Goal: Task Accomplishment & Management: Use online tool/utility

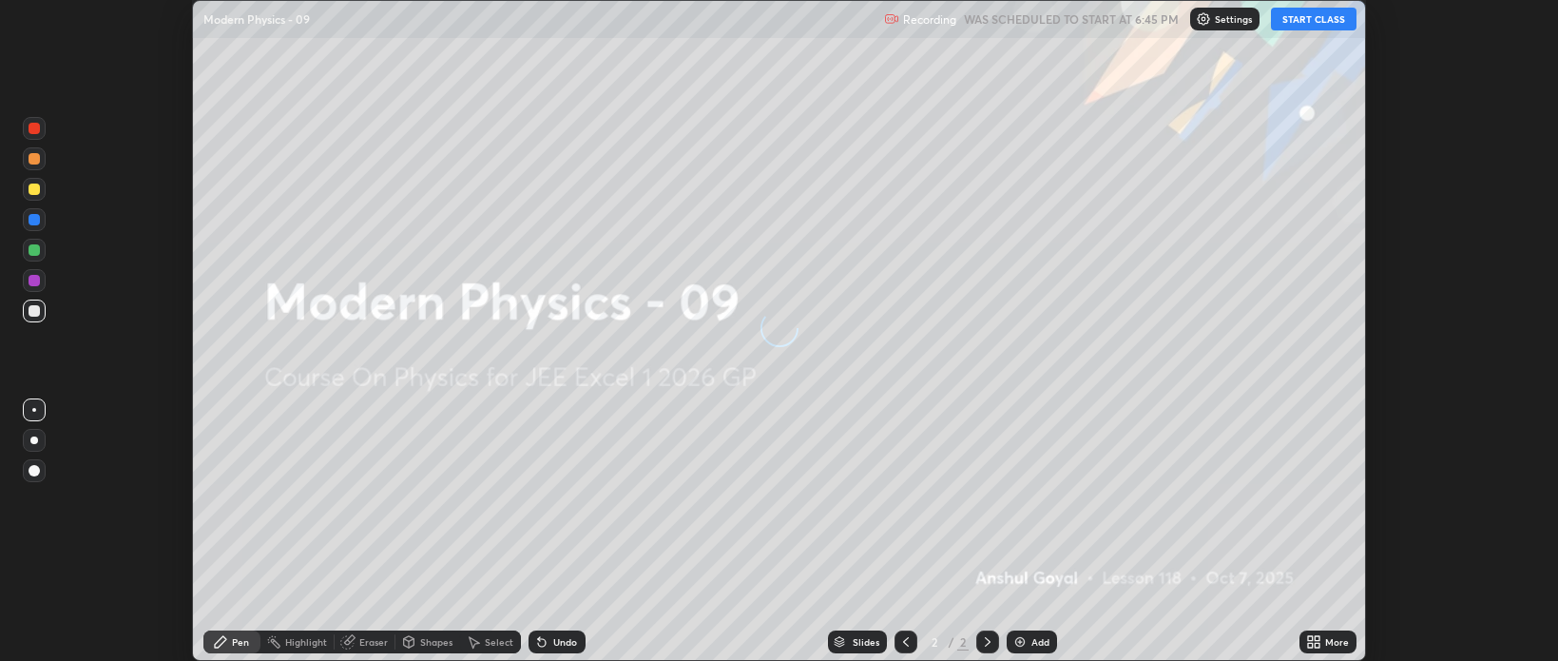
scroll to position [661, 1558]
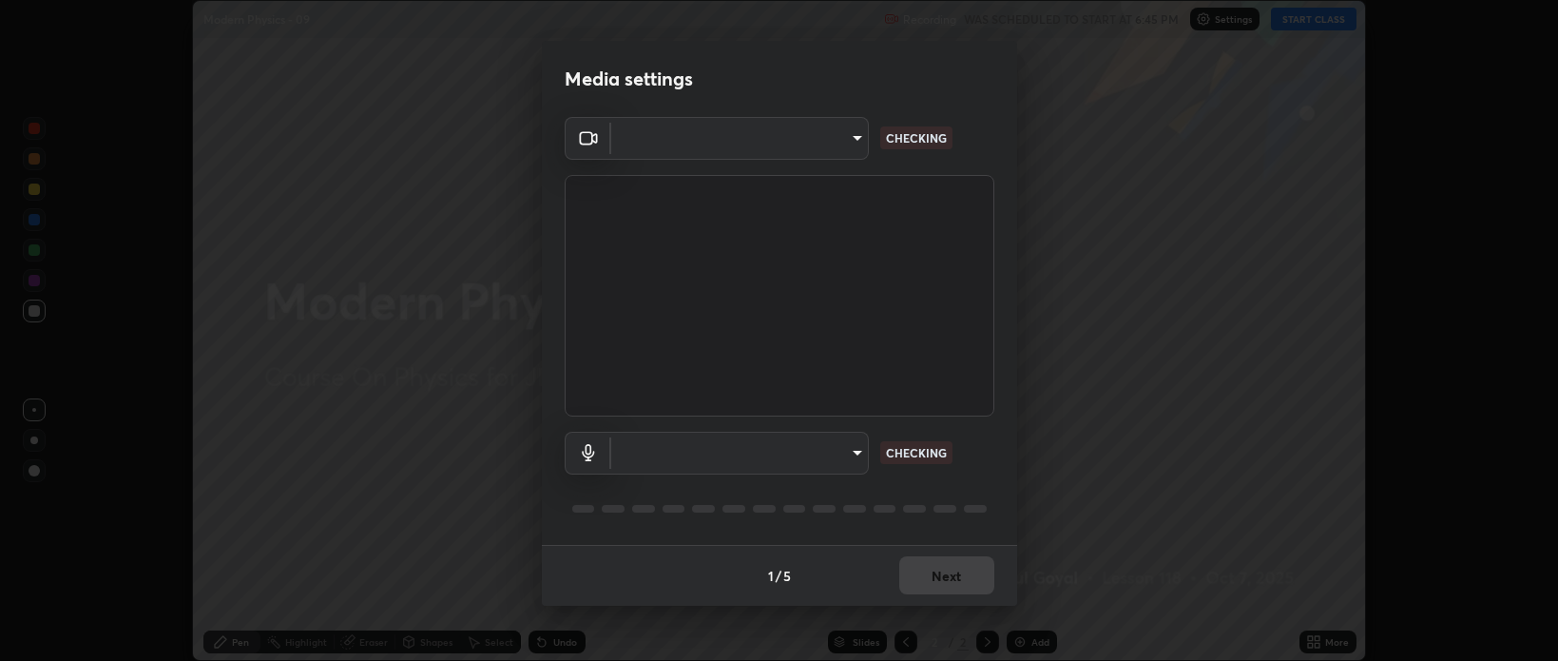
type input "9498d9ed3c7d7289b5abc9e37a3e58ebd6b83339bbe5bc8ca63f5e7040bb475a"
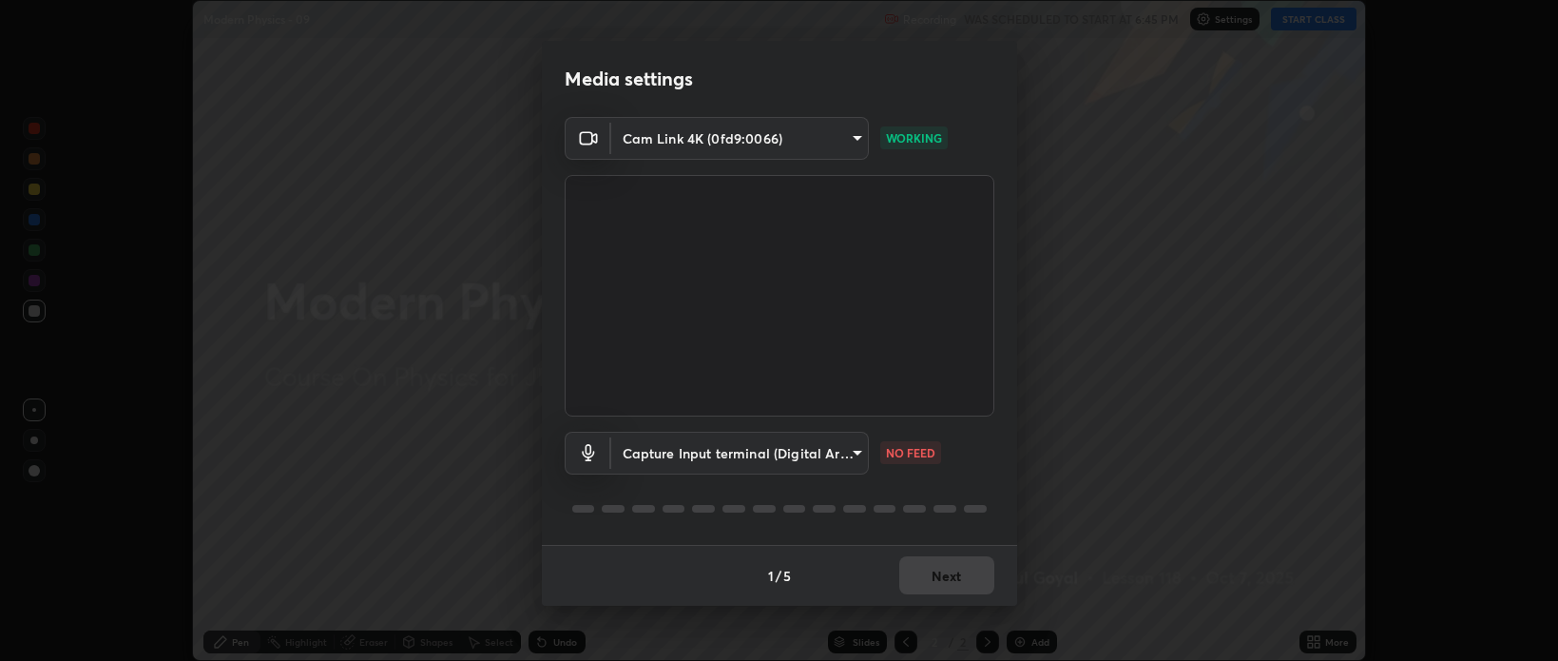
click at [655, 456] on body "Erase all Modern Physics - 09 Recording WAS SCHEDULED TO START AT 6:45 PM Setti…" at bounding box center [779, 330] width 1558 height 661
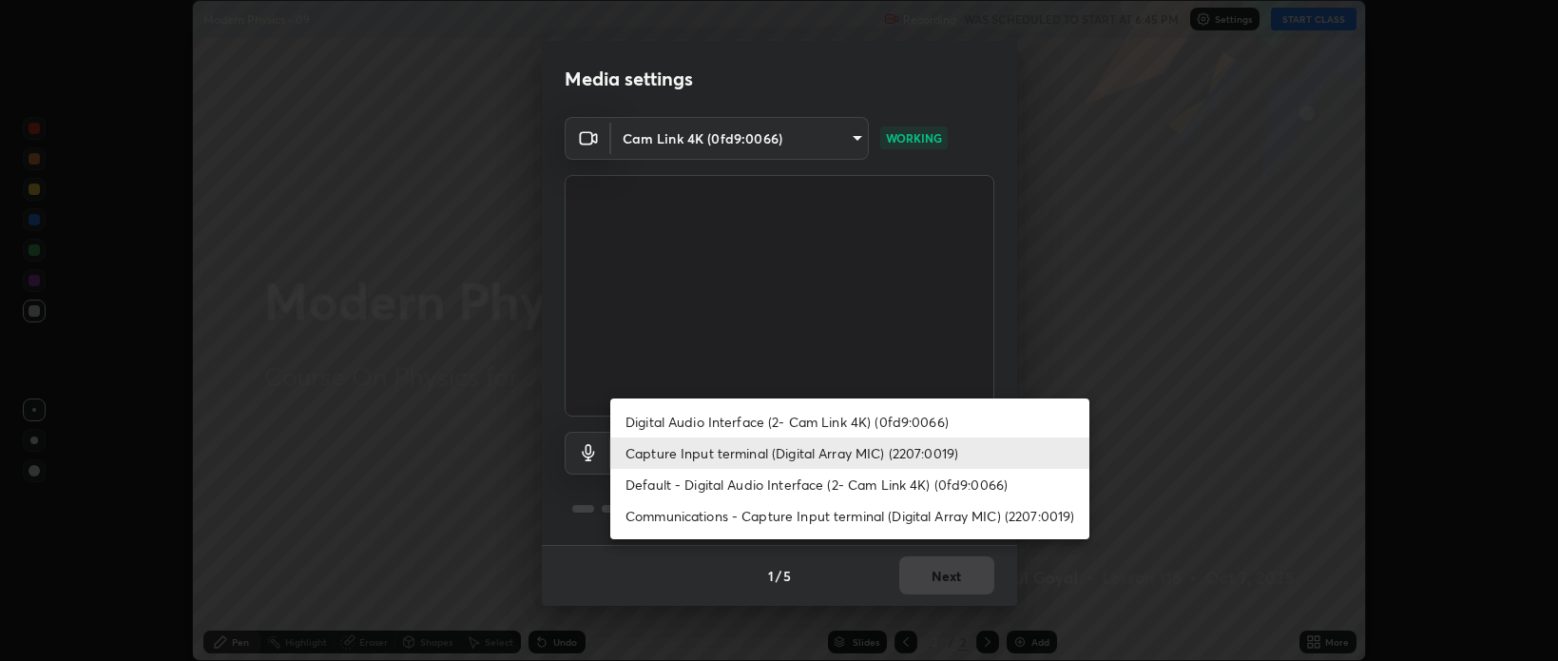
click at [635, 487] on li "Default - Digital Audio Interface (2- Cam Link 4K) (0fd9:0066)" at bounding box center [849, 484] width 479 height 31
type input "default"
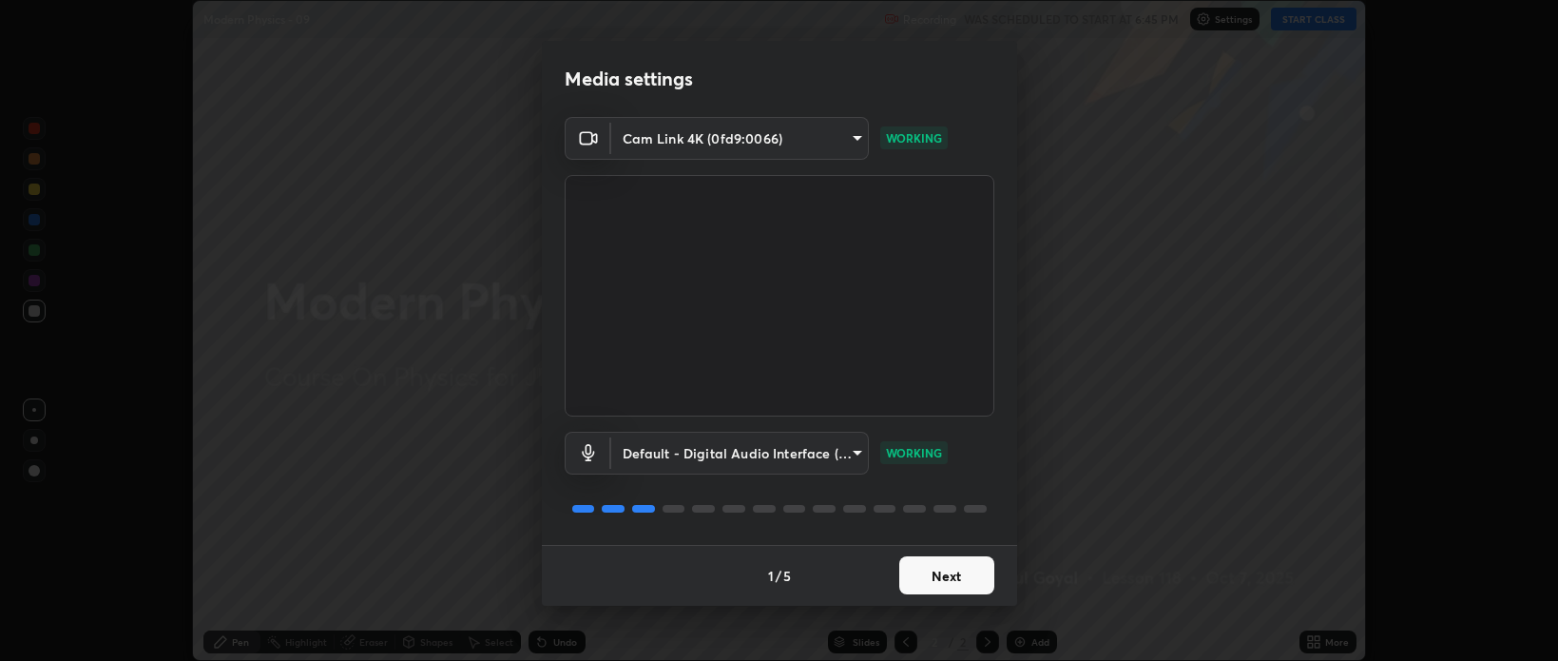
click at [932, 568] on button "Next" at bounding box center [946, 575] width 95 height 38
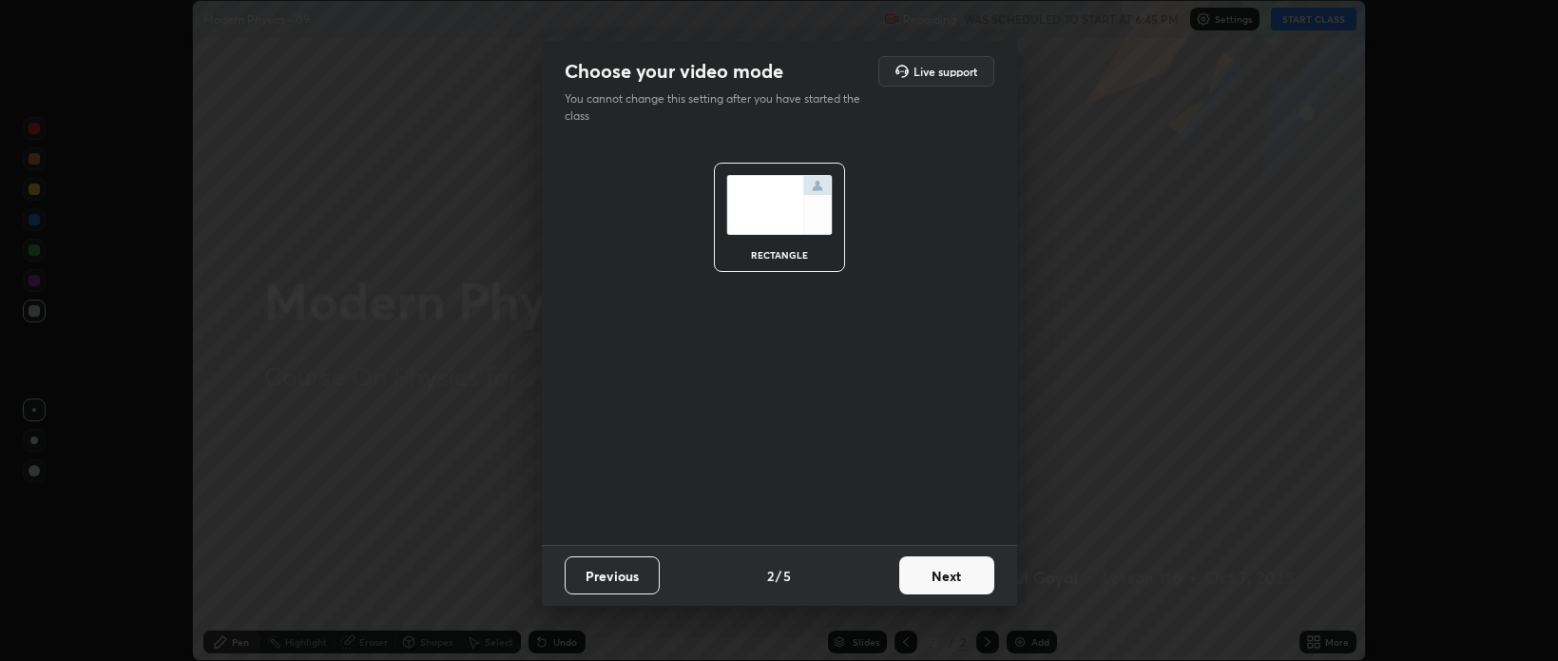
click at [947, 573] on button "Next" at bounding box center [946, 575] width 95 height 38
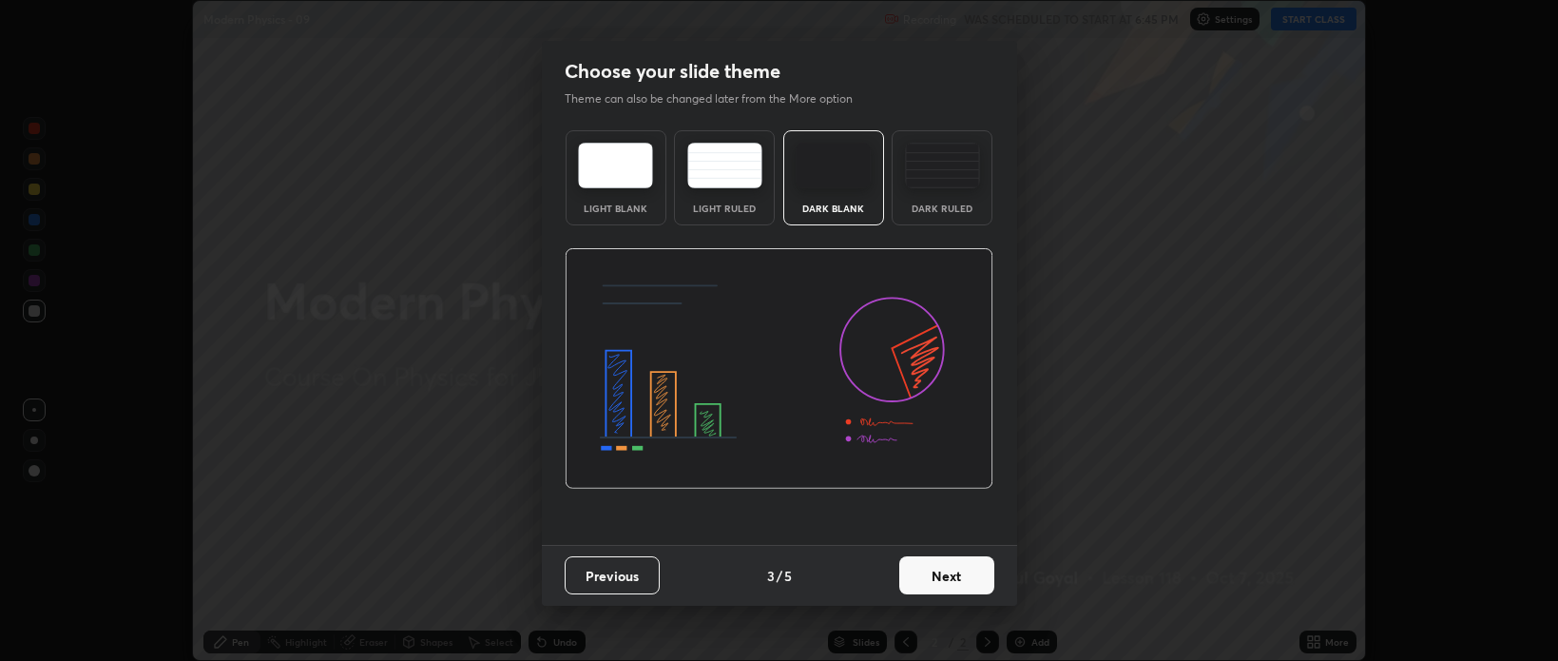
click at [963, 574] on button "Next" at bounding box center [946, 575] width 95 height 38
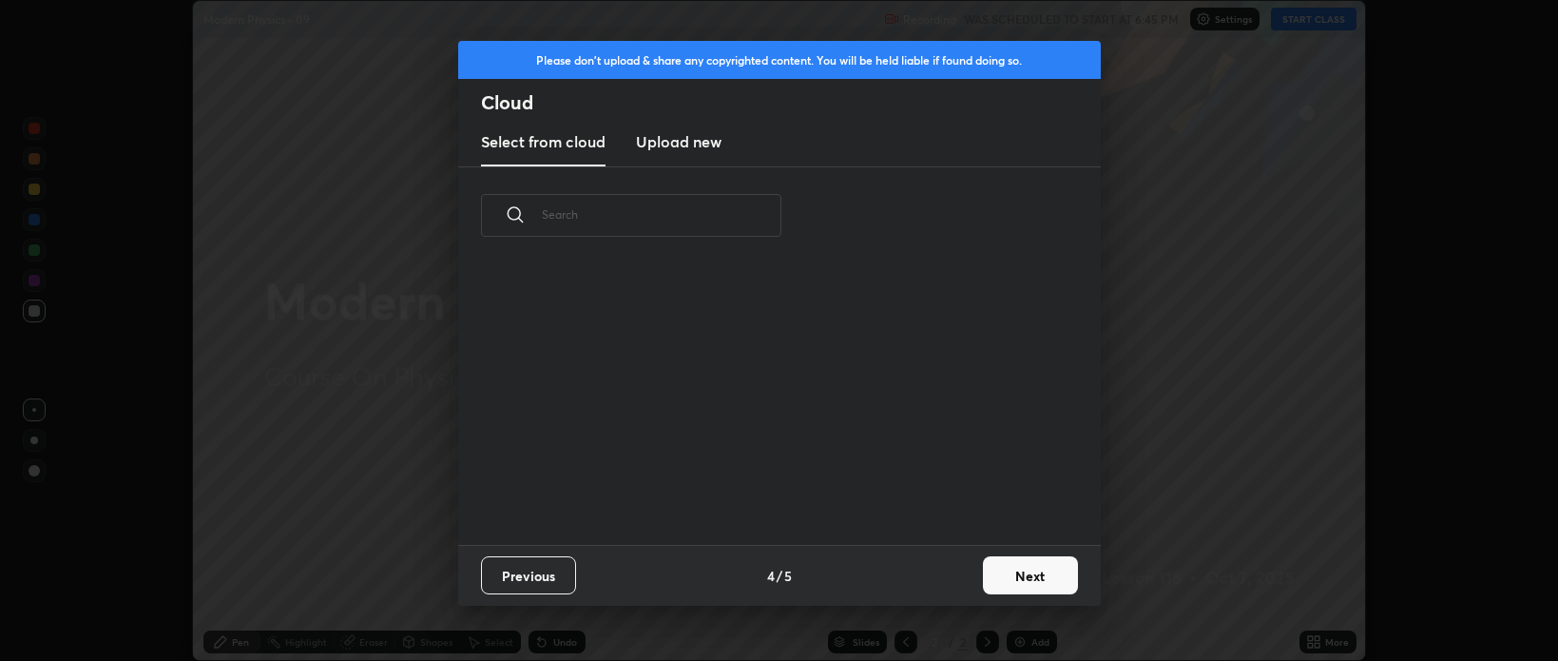
click at [1023, 562] on button "Next" at bounding box center [1030, 575] width 95 height 38
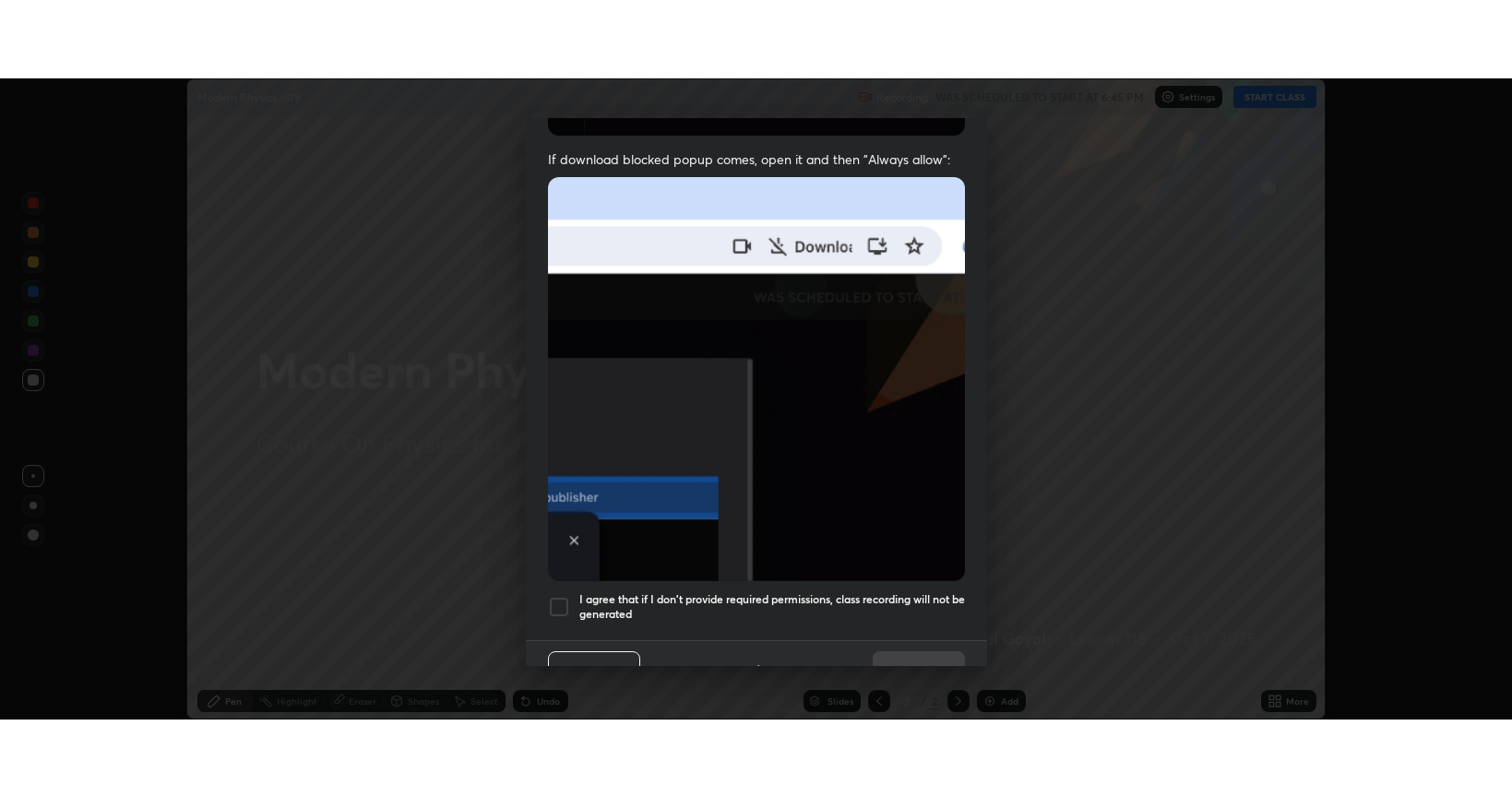
scroll to position [374, 0]
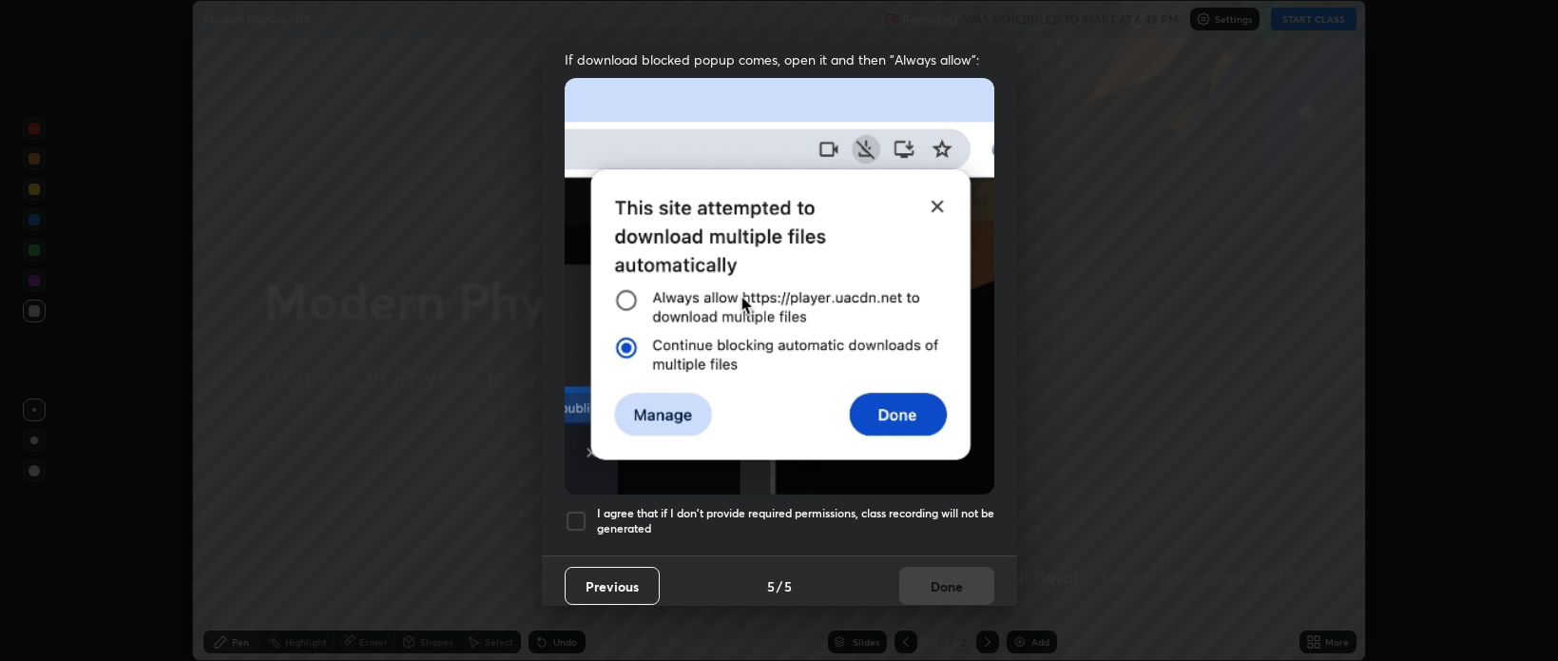
click at [850, 511] on h5 "I agree that if I don't provide required permissions, class recording will not …" at bounding box center [795, 520] width 397 height 29
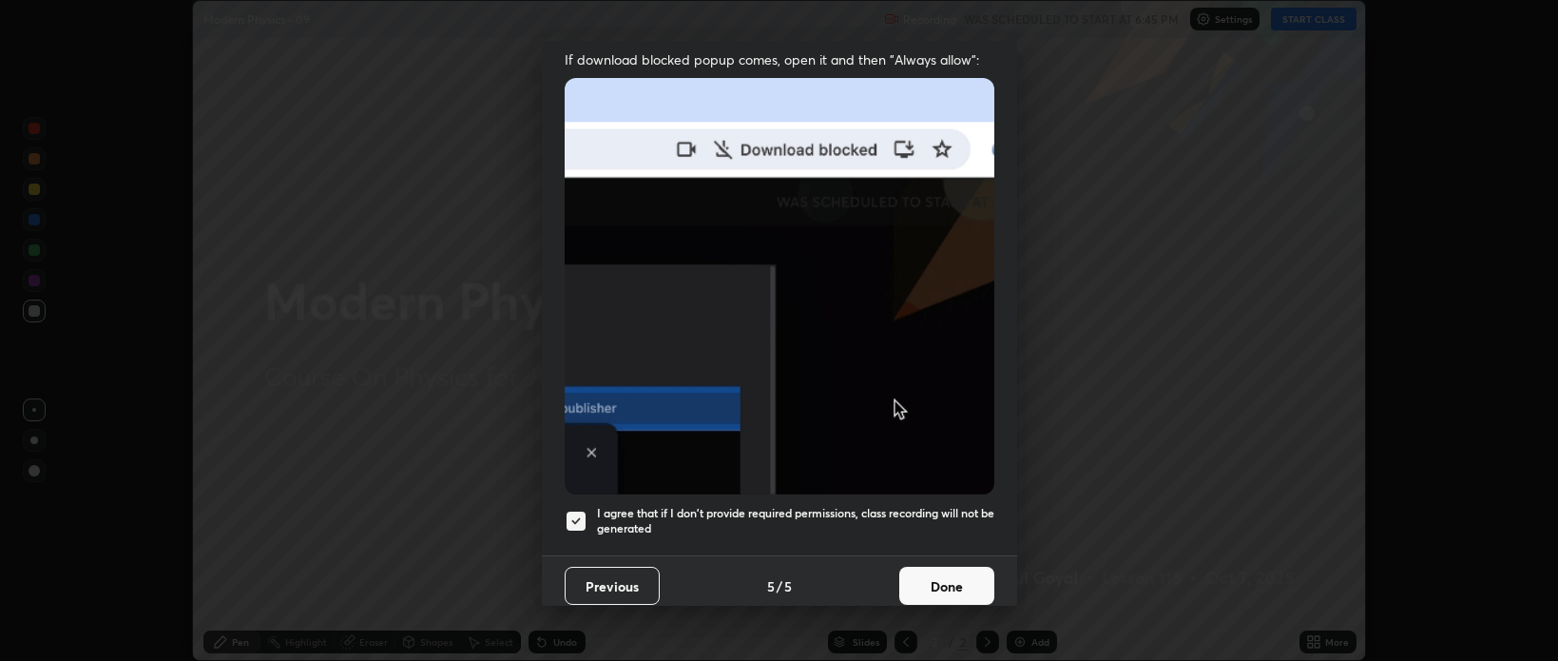
click at [930, 574] on button "Done" at bounding box center [946, 585] width 95 height 38
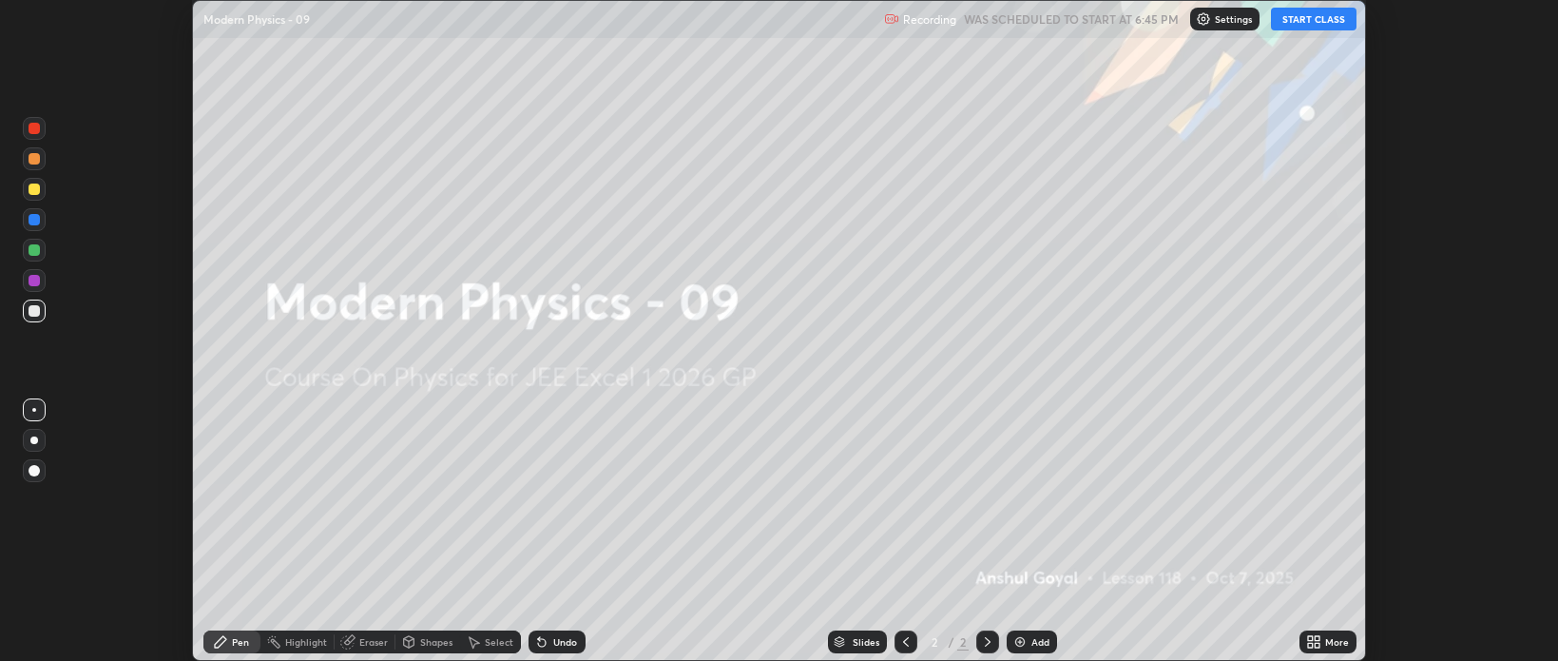
click at [1310, 637] on icon at bounding box center [1310, 638] width 5 height 5
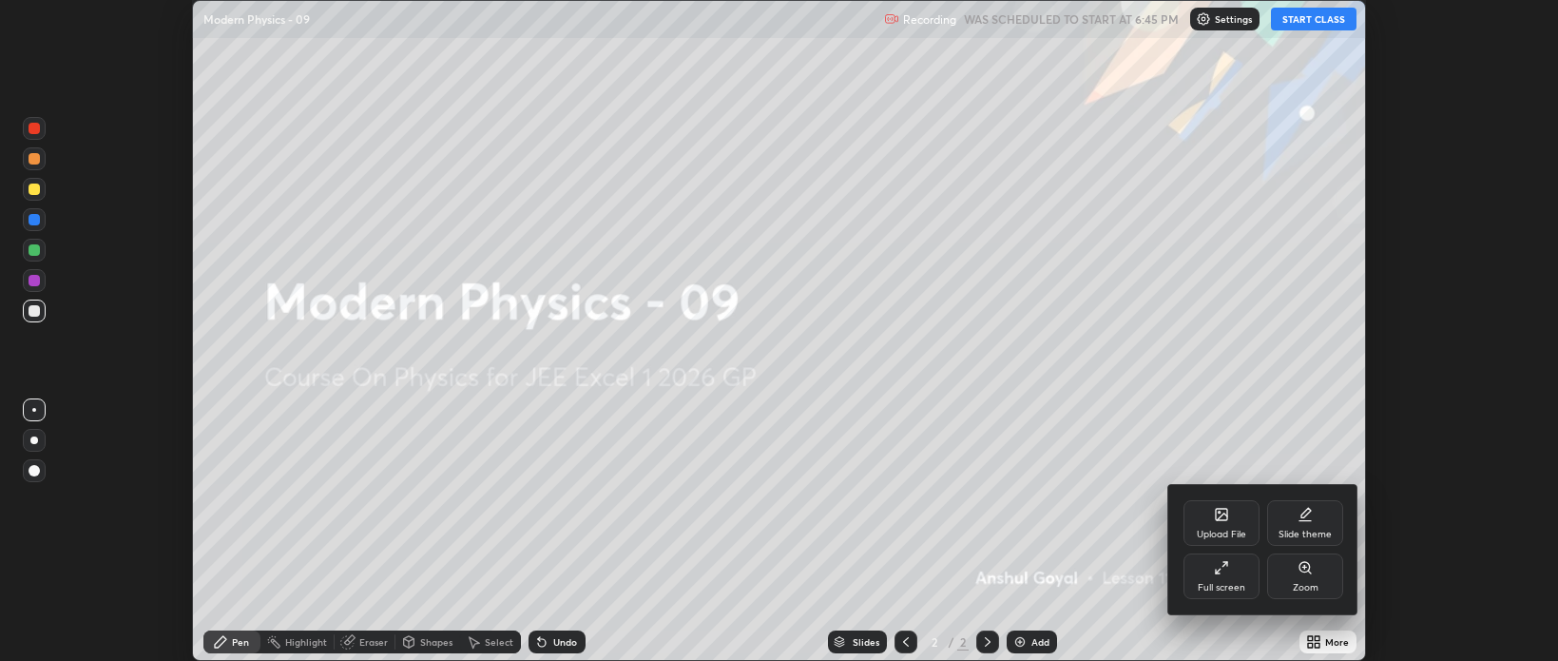
click at [1206, 583] on div "Full screen" at bounding box center [1222, 588] width 48 height 10
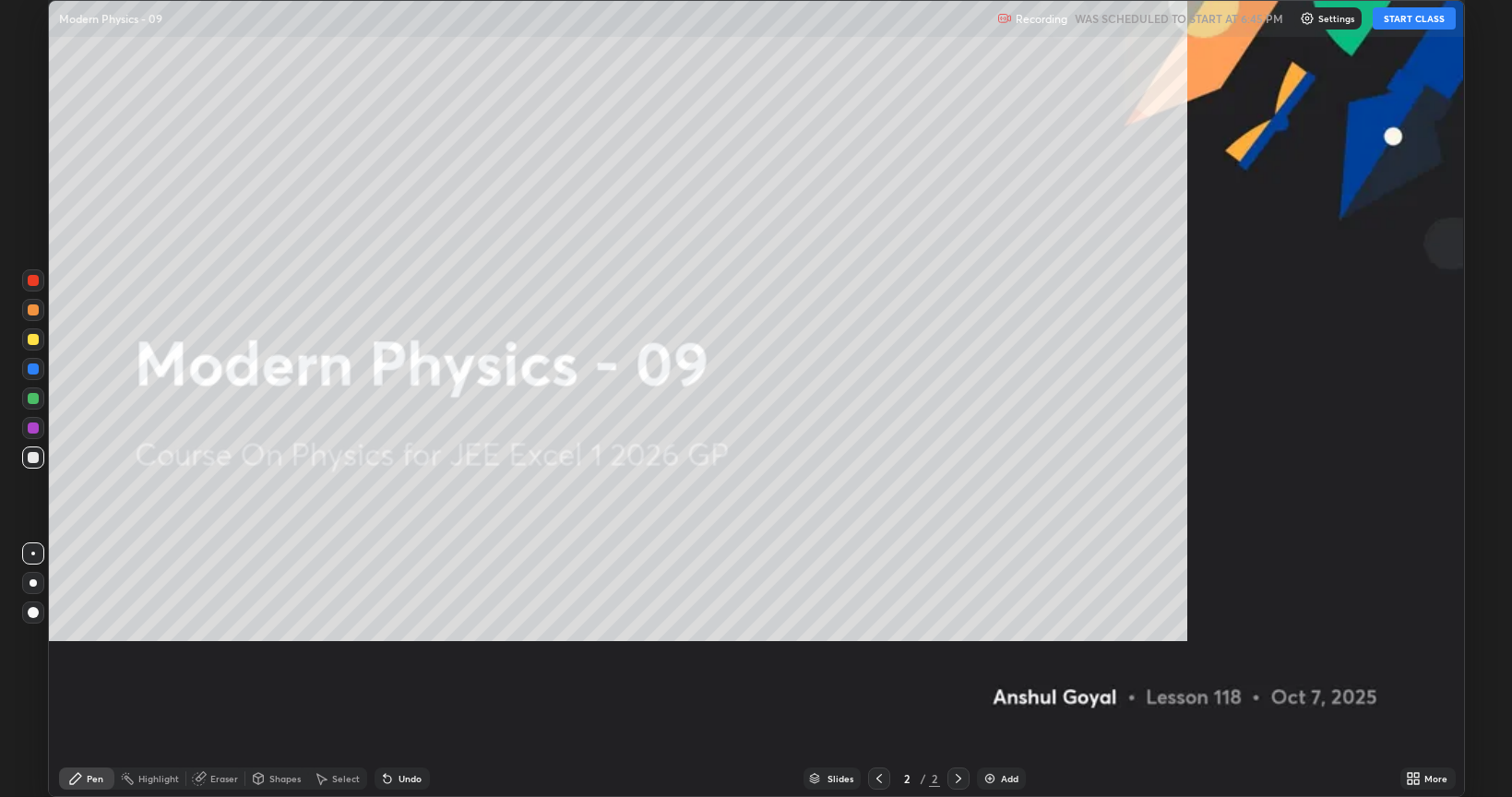
scroll to position [797, 1512]
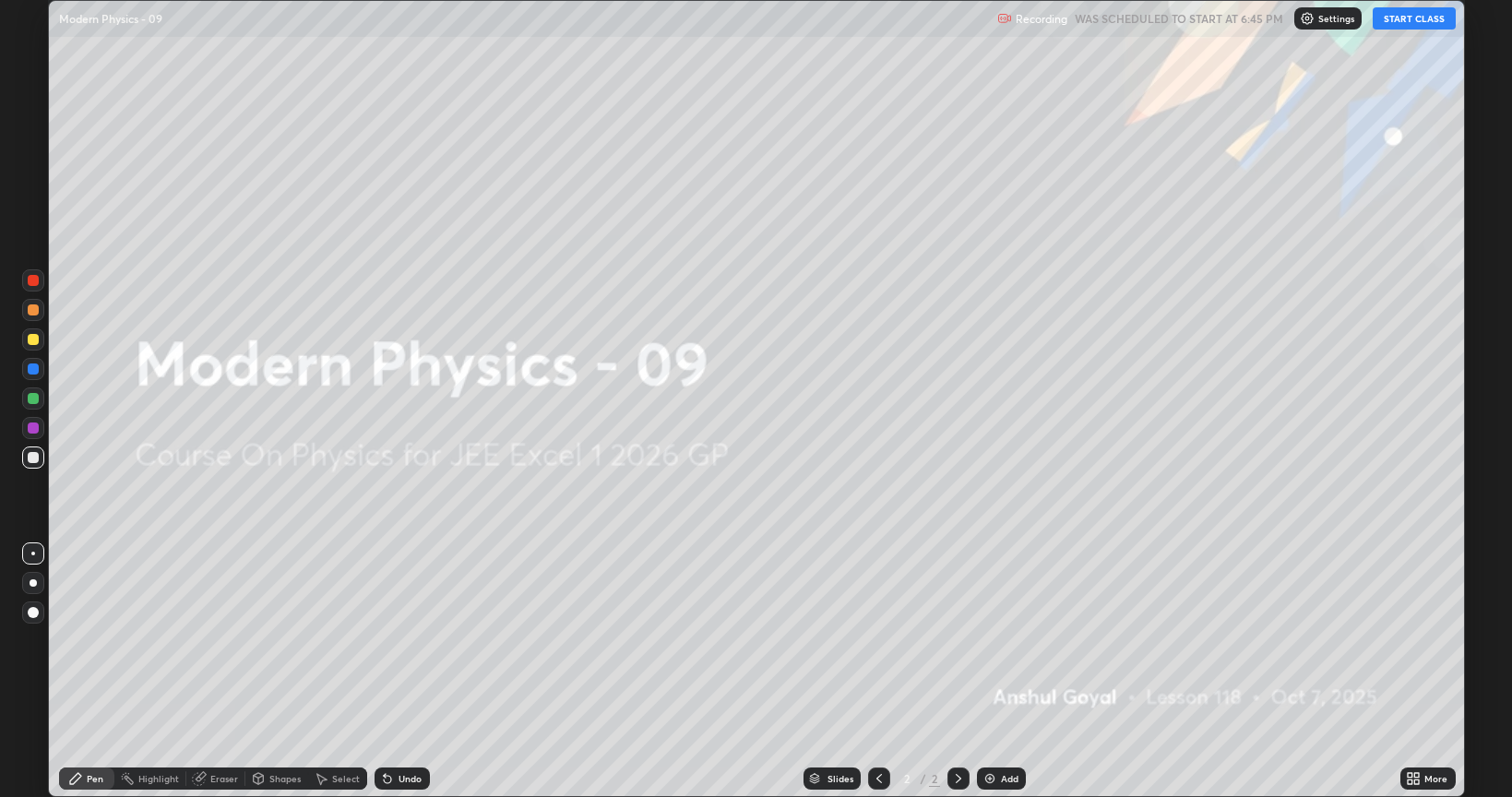
click at [1396, 17] on button "START CLASS" at bounding box center [1414, 18] width 83 height 22
click at [996, 641] on div "Add" at bounding box center [1002, 779] width 49 height 22
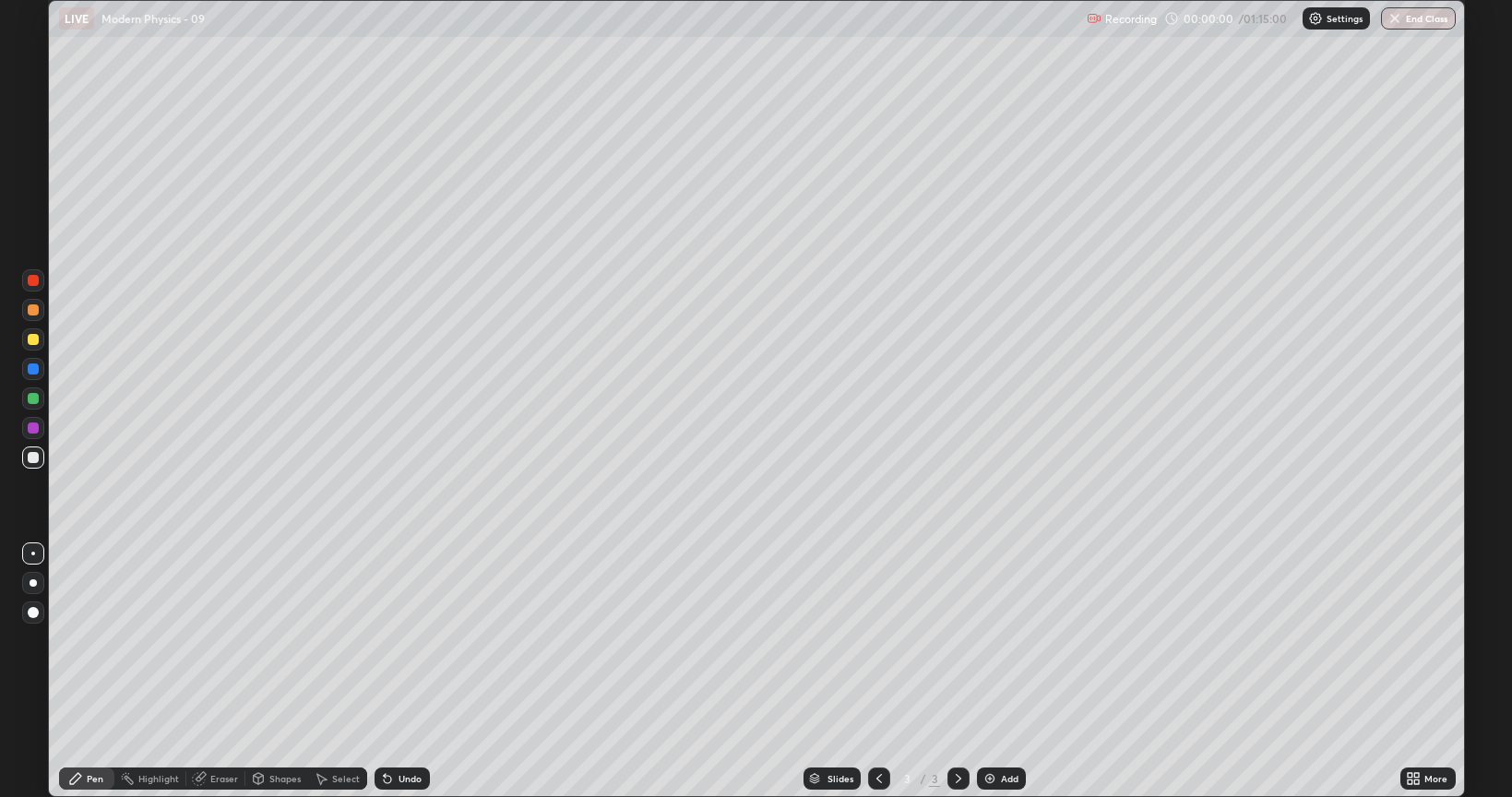
click at [227, 641] on div "Eraser" at bounding box center [224, 779] width 28 height 10
click at [35, 641] on icon at bounding box center [33, 716] width 15 height 16
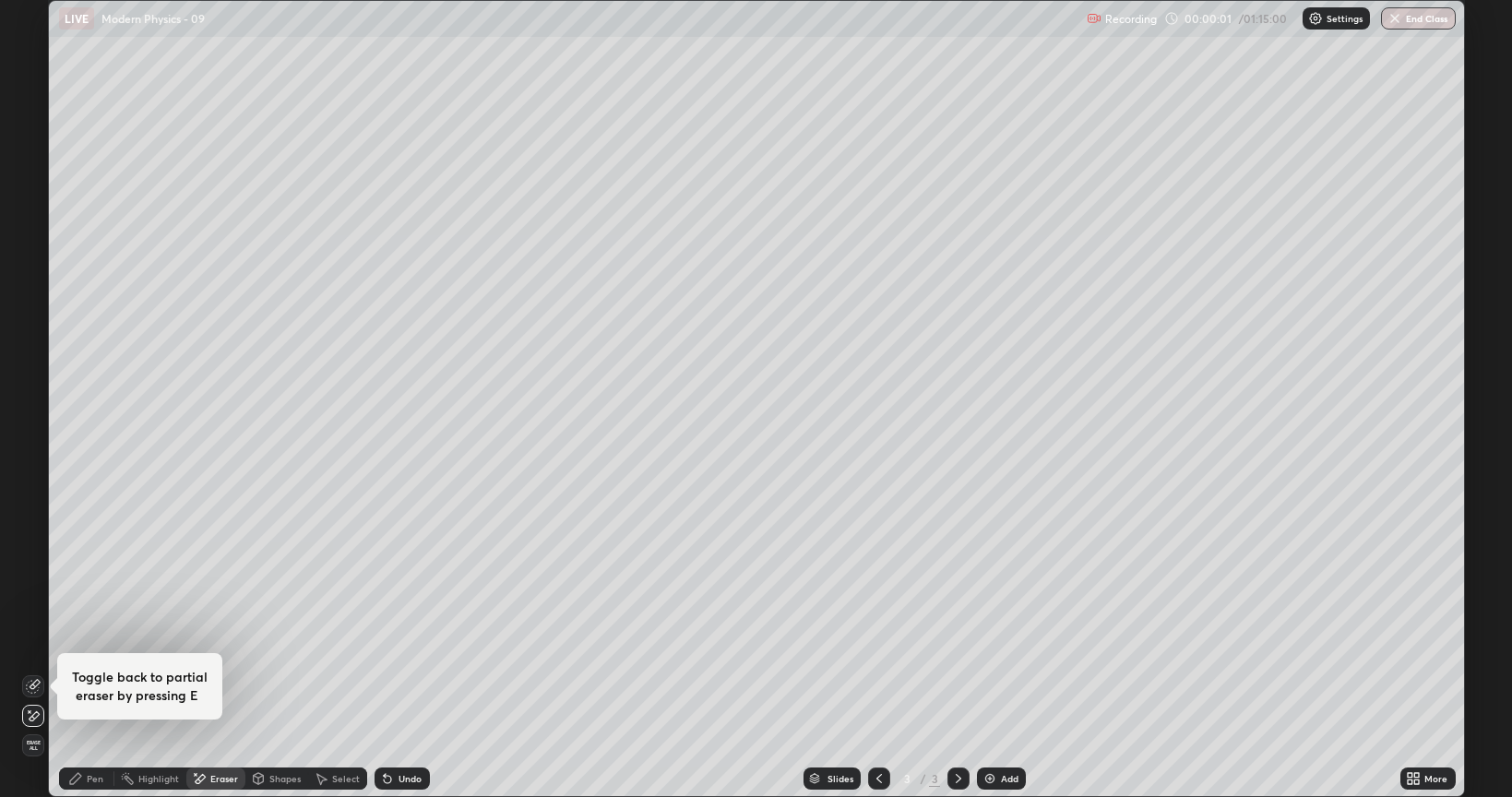
click at [71, 641] on div "Pen" at bounding box center [86, 779] width 55 height 22
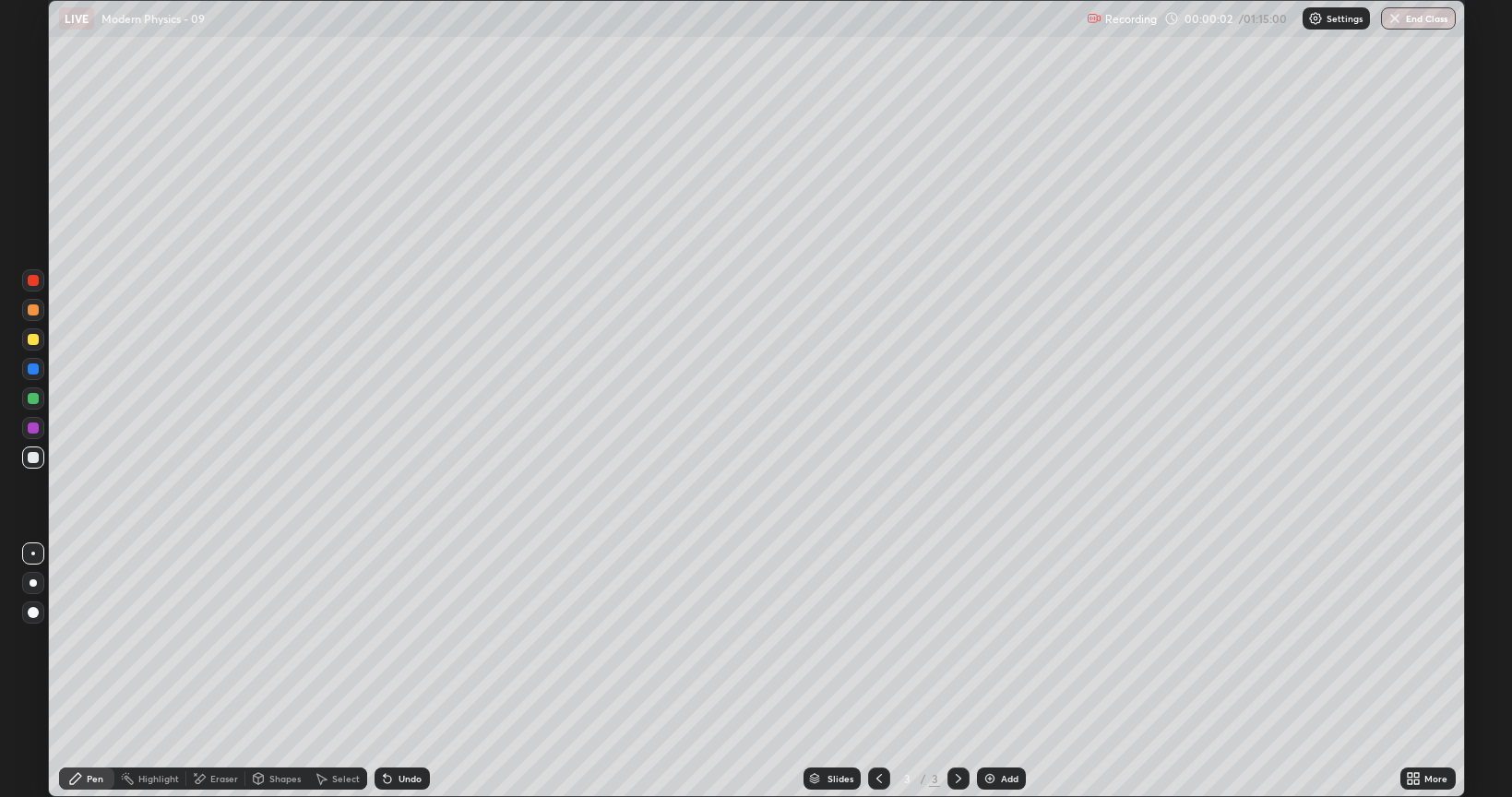
click at [29, 584] on div at bounding box center [33, 583] width 8 height 8
click at [34, 344] on div at bounding box center [33, 339] width 11 height 11
click at [34, 301] on div at bounding box center [33, 310] width 22 height 22
click at [406, 641] on div "Undo" at bounding box center [402, 779] width 55 height 22
click at [410, 641] on div "Undo" at bounding box center [402, 779] width 55 height 22
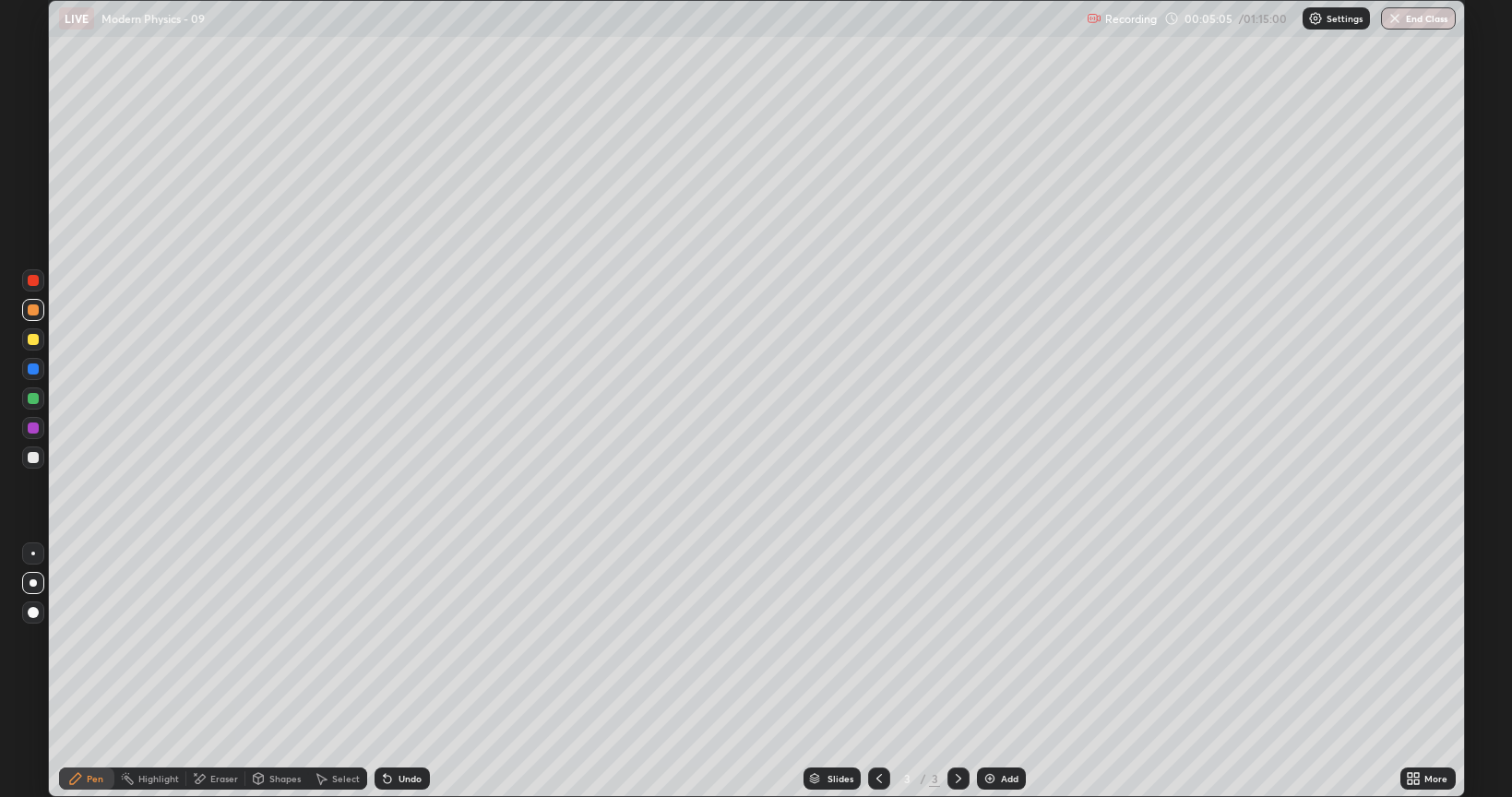
click at [408, 641] on div "Undo" at bounding box center [402, 779] width 55 height 22
click at [407, 641] on div "Undo" at bounding box center [402, 779] width 55 height 22
click at [999, 641] on div "Add" at bounding box center [1002, 779] width 49 height 22
click at [30, 459] on div at bounding box center [33, 457] width 11 height 11
click at [985, 641] on img at bounding box center [989, 779] width 15 height 15
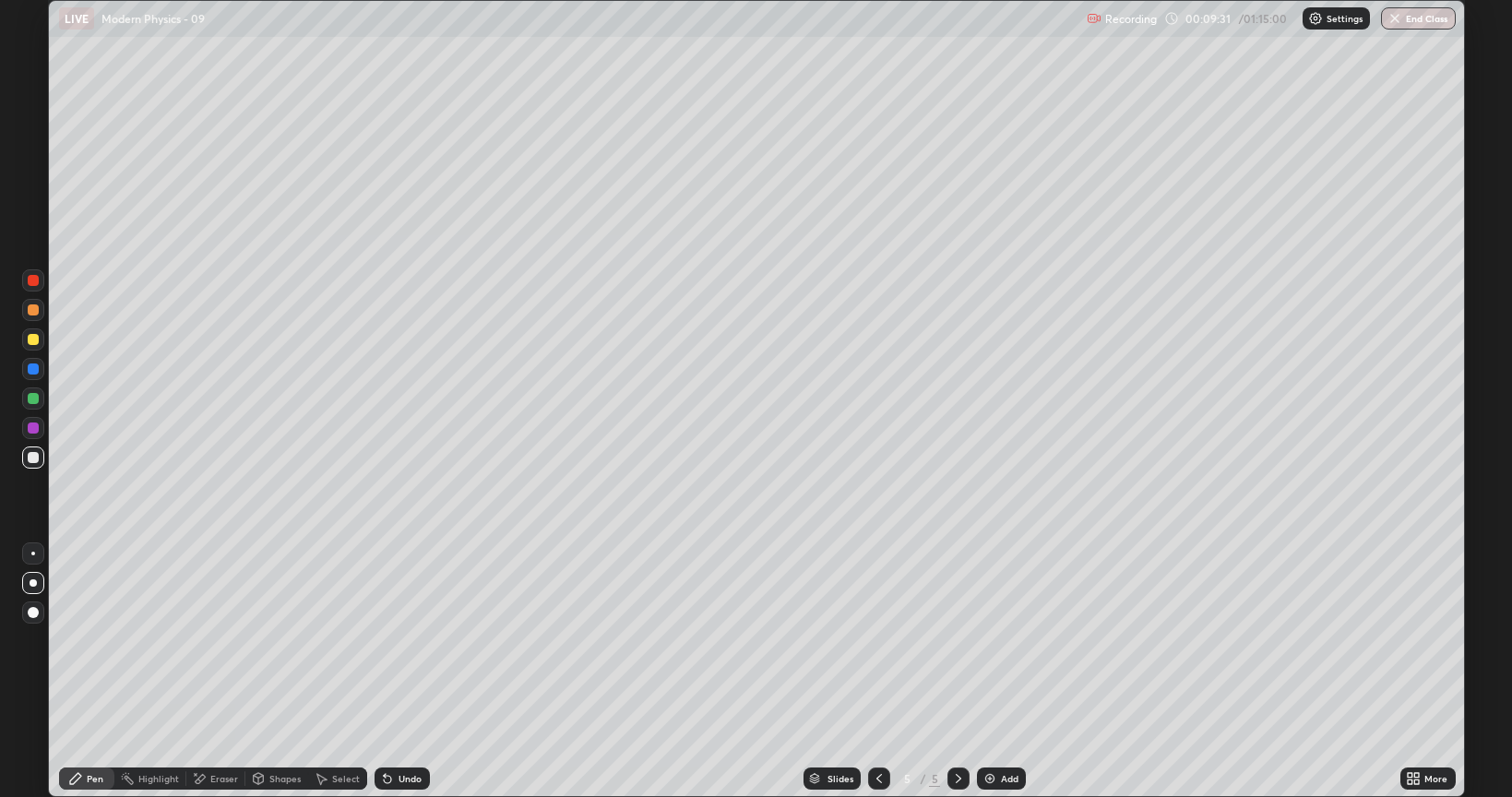
click at [401, 641] on div "Undo" at bounding box center [411, 779] width 23 height 10
click at [403, 641] on div "Undo" at bounding box center [411, 779] width 23 height 10
click at [30, 341] on div at bounding box center [33, 339] width 11 height 11
click at [392, 641] on icon at bounding box center [387, 779] width 15 height 15
click at [389, 641] on div "Undo" at bounding box center [402, 779] width 55 height 22
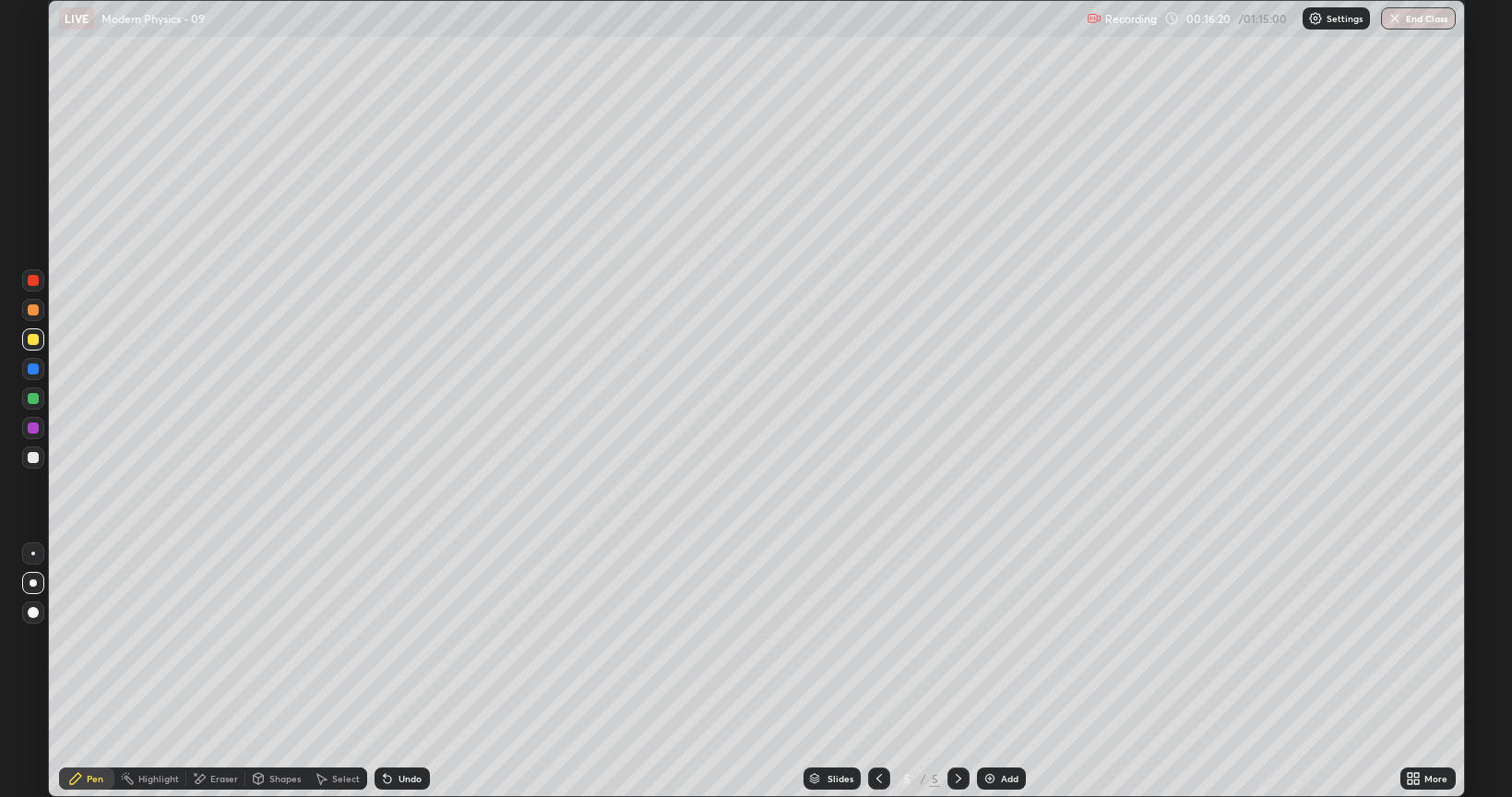
click at [401, 641] on div "Undo" at bounding box center [411, 779] width 23 height 10
click at [392, 641] on icon at bounding box center [387, 779] width 15 height 15
click at [877, 641] on icon at bounding box center [879, 779] width 6 height 10
click at [879, 641] on icon at bounding box center [878, 779] width 15 height 15
click at [957, 641] on icon at bounding box center [958, 779] width 15 height 15
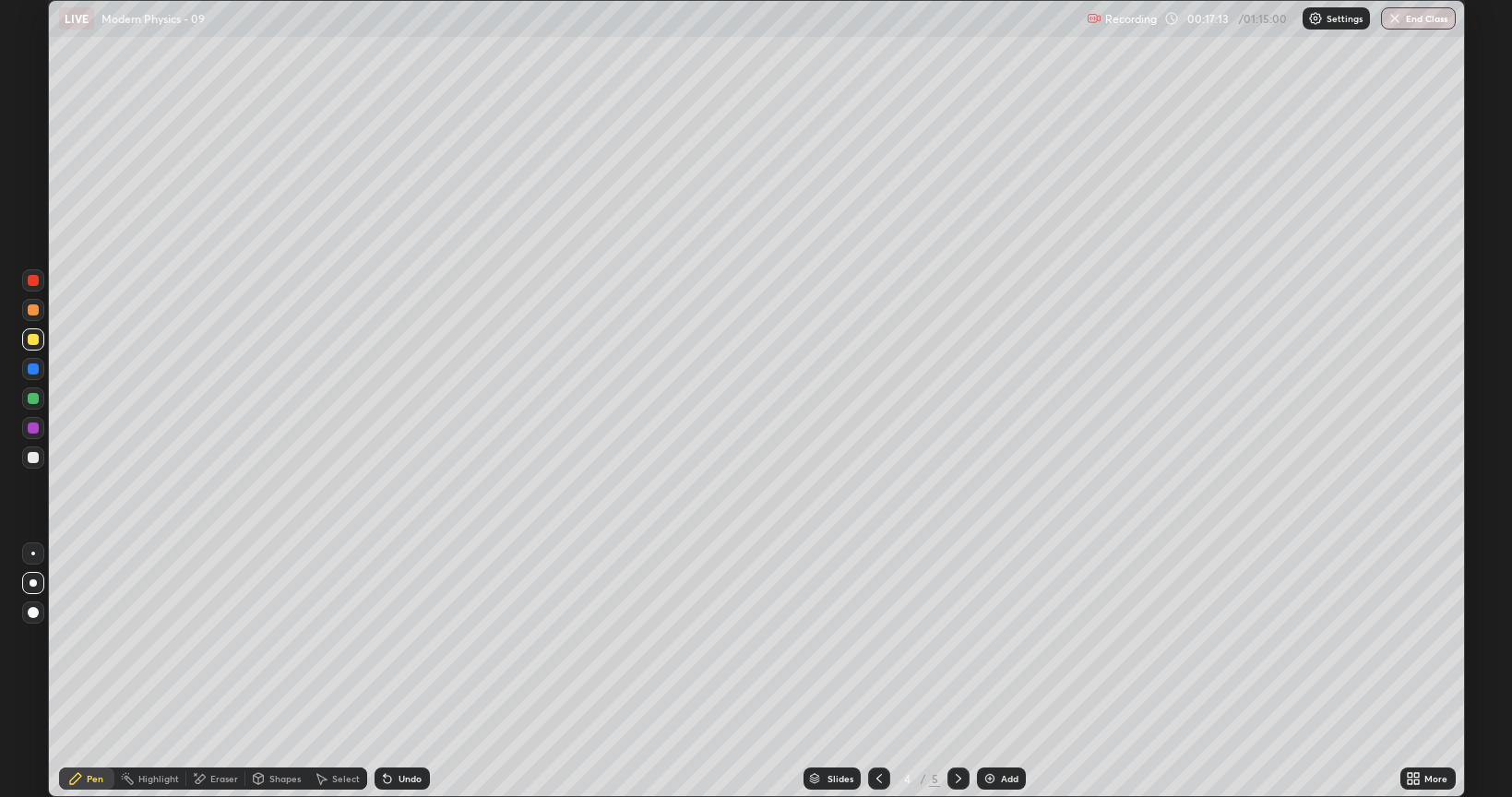
click at [951, 641] on icon at bounding box center [958, 779] width 15 height 15
click at [877, 641] on icon at bounding box center [878, 779] width 15 height 15
click at [876, 641] on icon at bounding box center [878, 779] width 15 height 15
click at [957, 641] on icon at bounding box center [958, 779] width 15 height 15
click at [954, 641] on div at bounding box center [958, 779] width 22 height 22
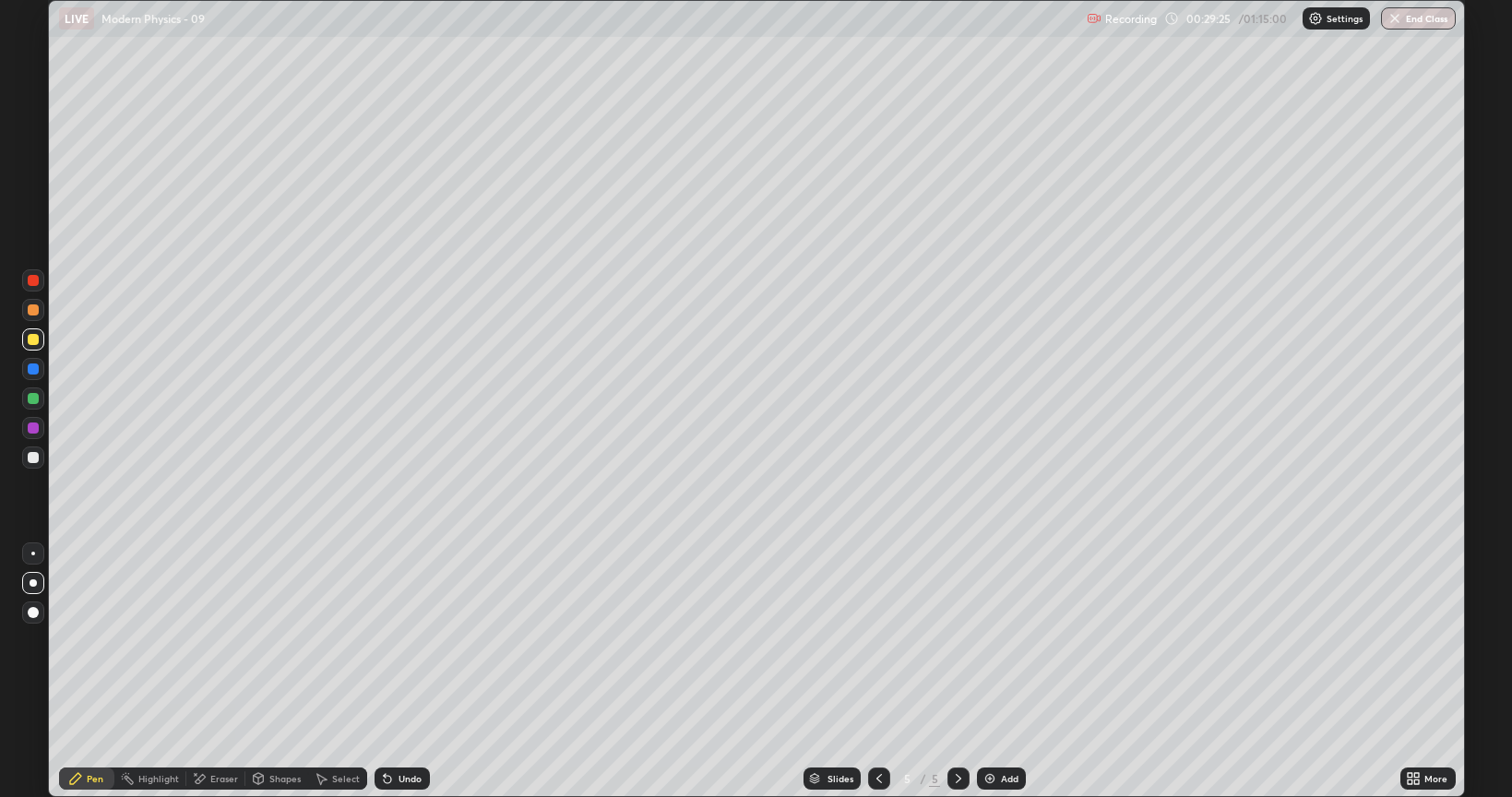
click at [991, 641] on img at bounding box center [989, 779] width 15 height 15
click at [22, 463] on div at bounding box center [33, 457] width 22 height 22
click at [33, 287] on div at bounding box center [33, 281] width 22 height 22
click at [37, 465] on div at bounding box center [33, 457] width 22 height 22
click at [874, 641] on icon at bounding box center [878, 779] width 15 height 15
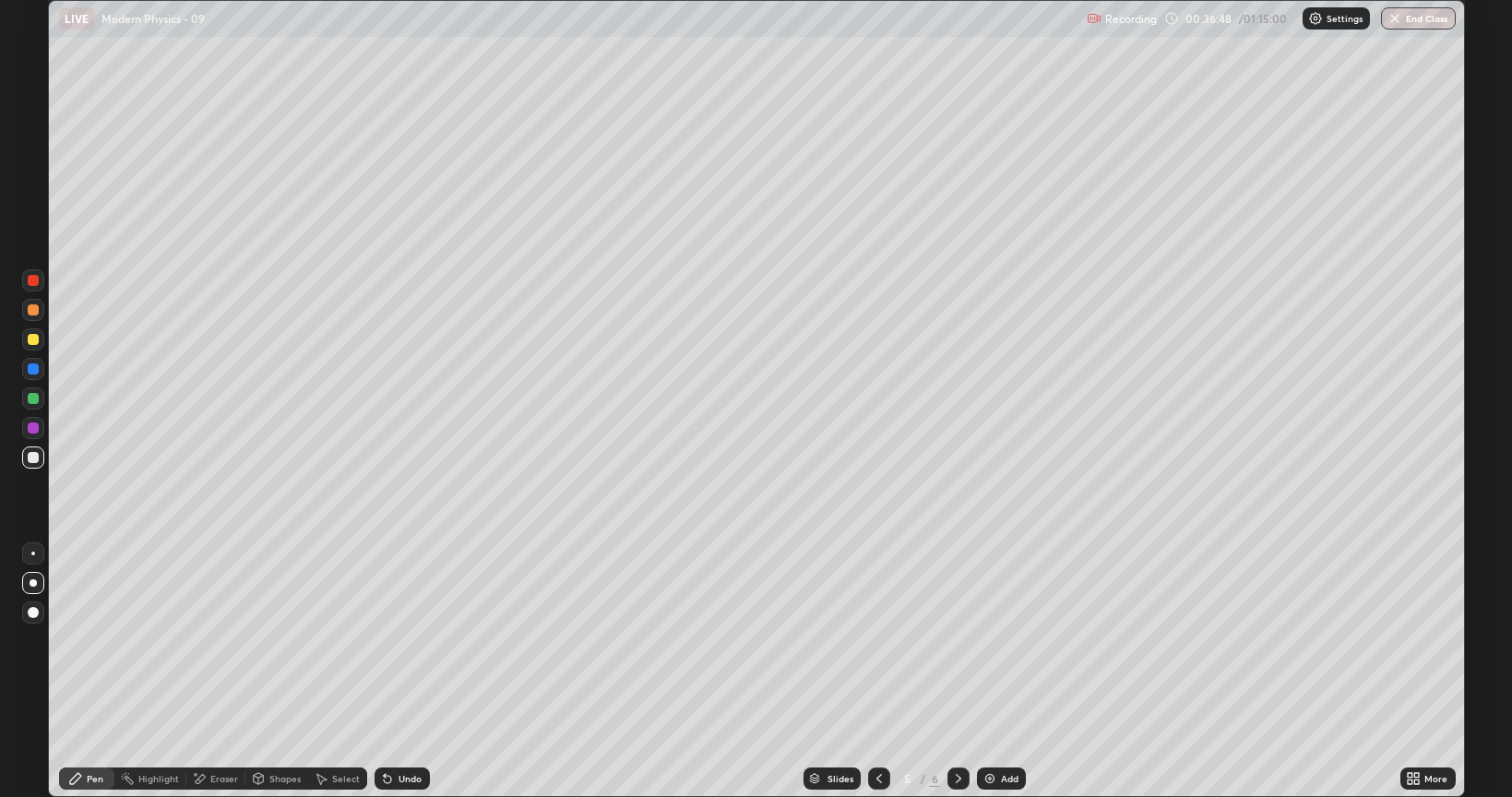
click at [953, 641] on div at bounding box center [958, 779] width 22 height 22
click at [404, 641] on div "Undo" at bounding box center [411, 779] width 23 height 10
click at [977, 641] on div "Add" at bounding box center [1002, 779] width 49 height 22
click at [996, 641] on img at bounding box center [989, 779] width 15 height 15
click at [876, 641] on icon at bounding box center [878, 779] width 15 height 15
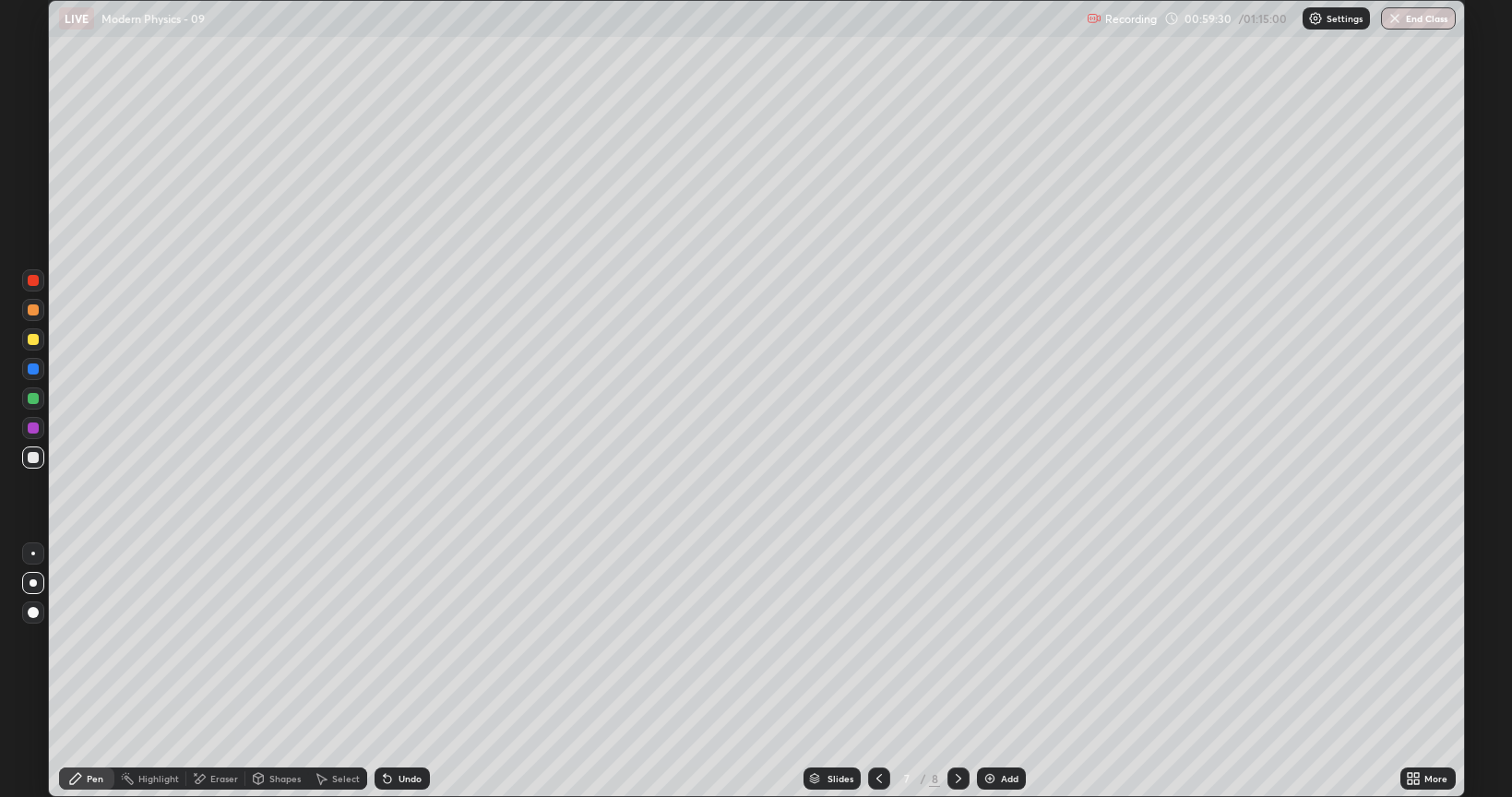
click at [963, 641] on icon at bounding box center [958, 779] width 15 height 15
click at [877, 641] on icon at bounding box center [878, 779] width 15 height 15
click at [956, 641] on icon at bounding box center [959, 779] width 6 height 10
click at [1411, 17] on button "End Class" at bounding box center [1418, 18] width 75 height 22
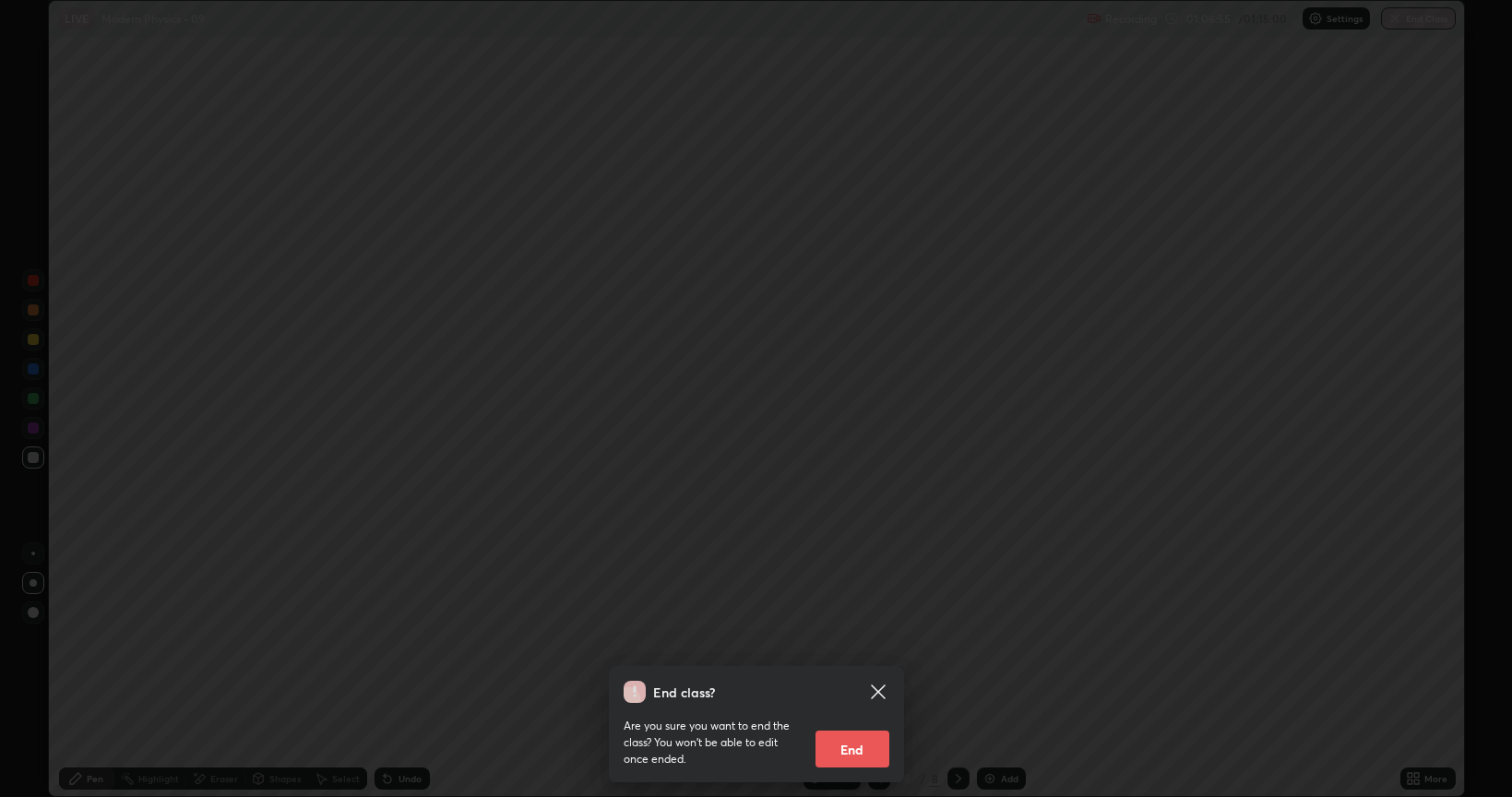
click at [858, 641] on button "End" at bounding box center [852, 749] width 74 height 37
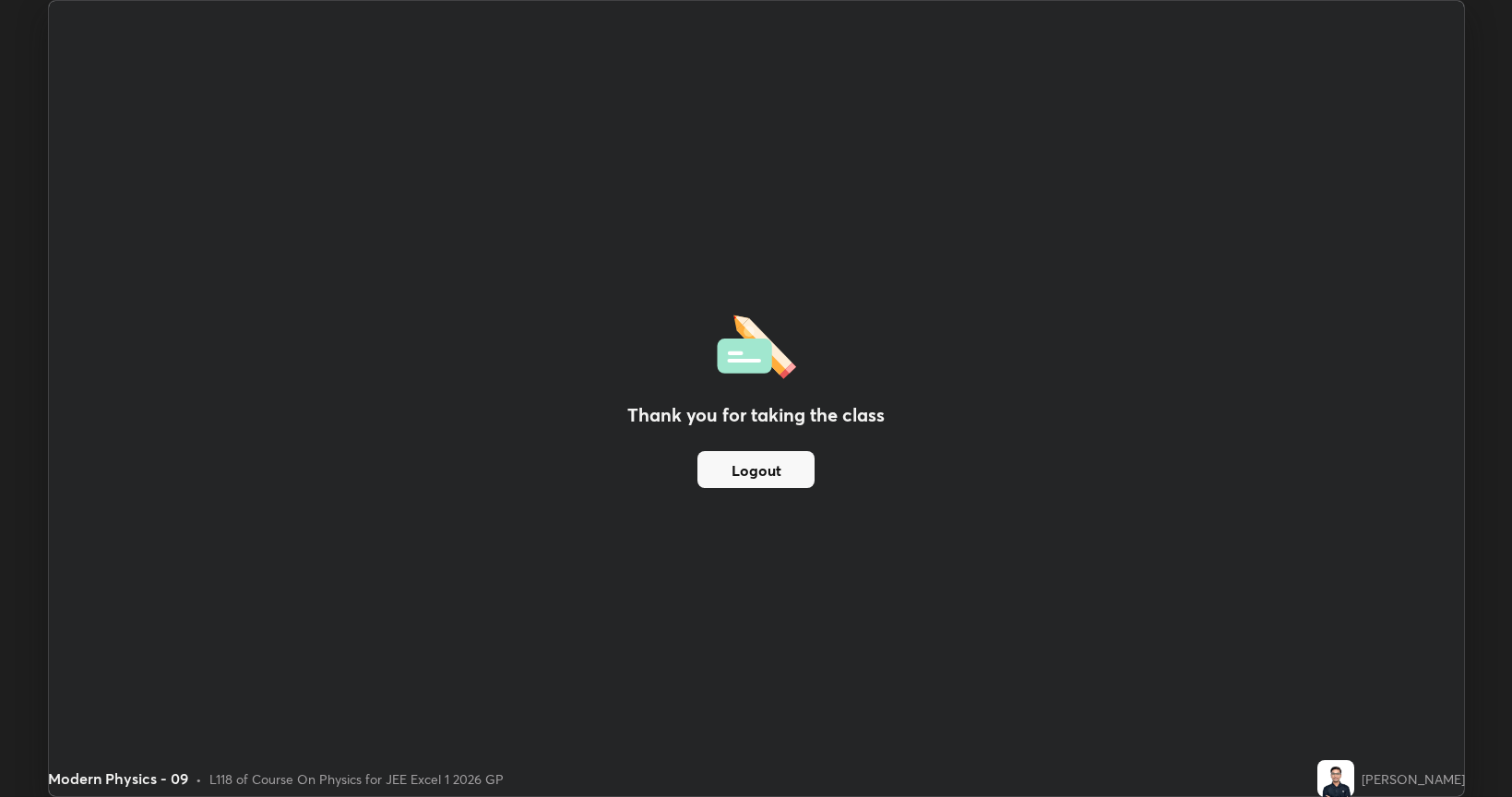
click at [773, 476] on button "Logout" at bounding box center [756, 470] width 117 height 37
click at [773, 480] on button "Logout" at bounding box center [756, 470] width 117 height 37
